Goal: Find specific page/section: Find specific page/section

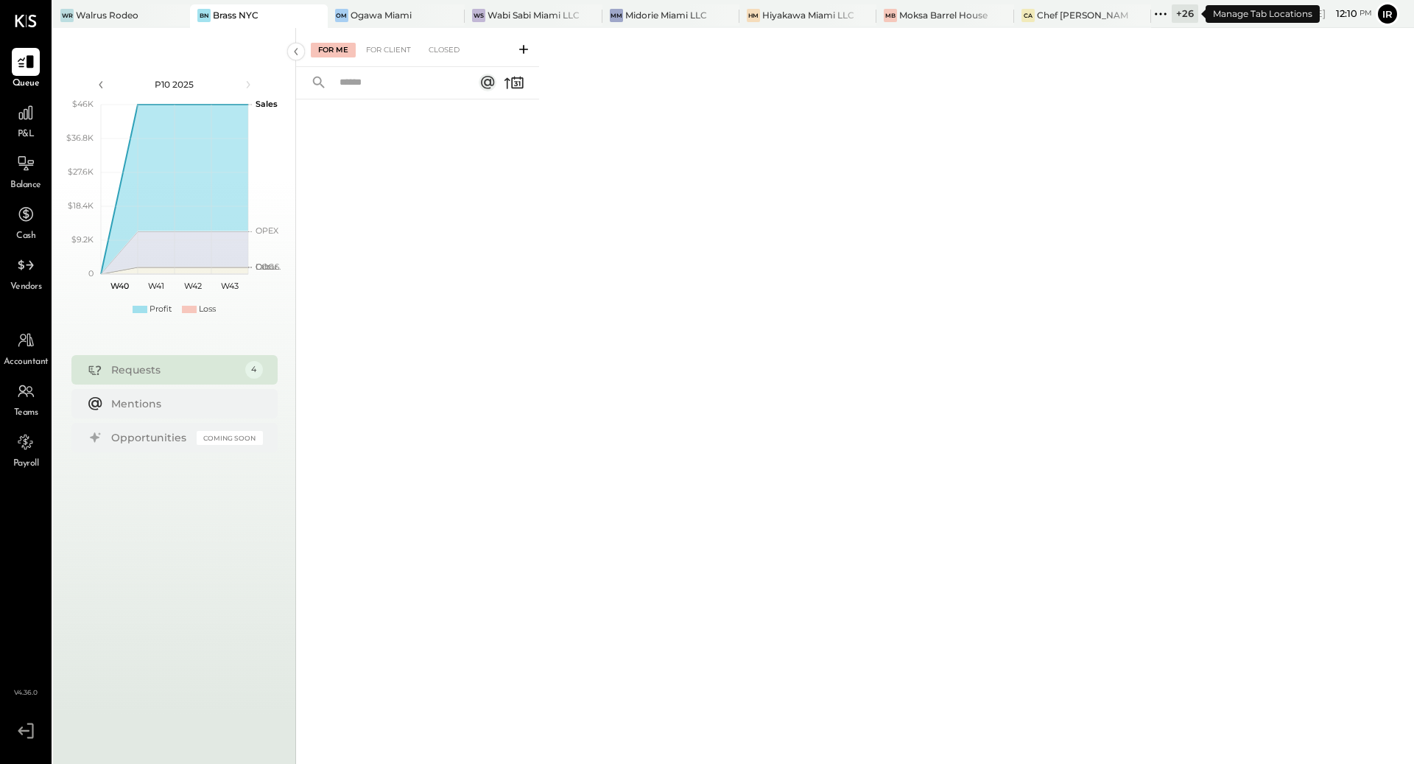
click at [1185, 18] on div "+ 26" at bounding box center [1185, 13] width 27 height 18
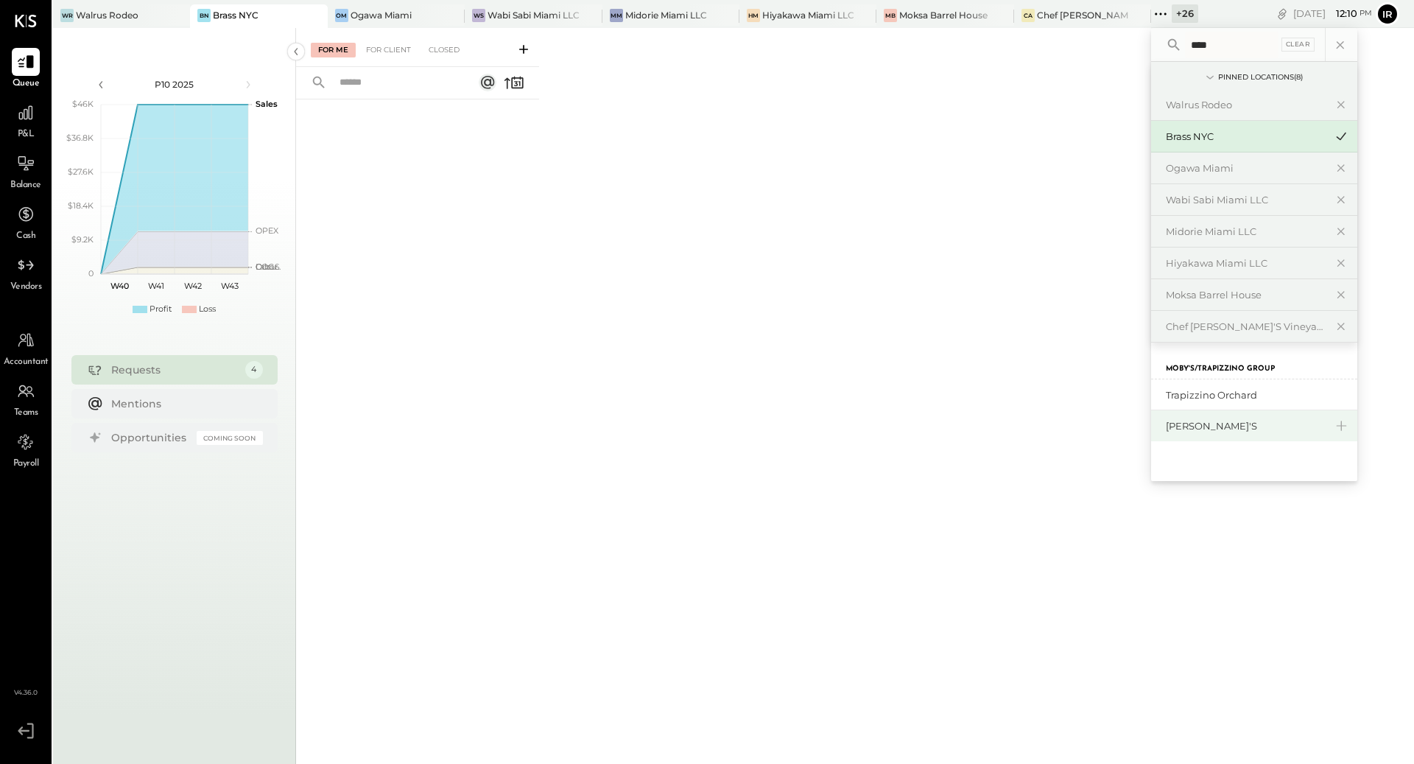
type input "****"
click at [1236, 421] on div "[PERSON_NAME]'s" at bounding box center [1245, 426] width 159 height 14
